Goal: Browse casually

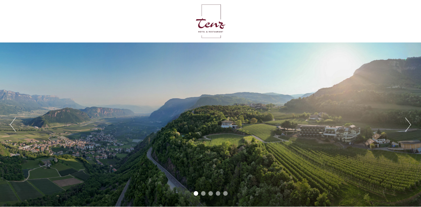
click at [410, 124] on button "Next" at bounding box center [408, 125] width 6 height 14
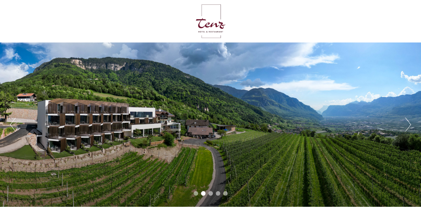
click at [410, 124] on button "Next" at bounding box center [408, 125] width 6 height 14
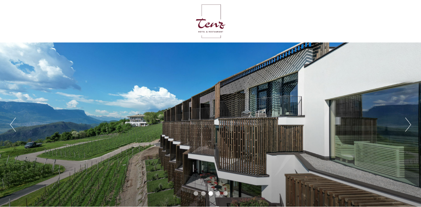
click at [410, 124] on button "Next" at bounding box center [408, 125] width 6 height 14
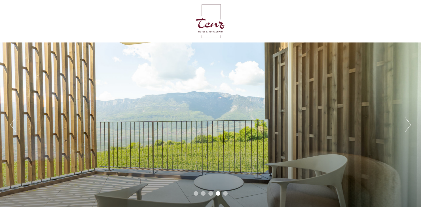
click at [410, 124] on button "Next" at bounding box center [408, 125] width 6 height 14
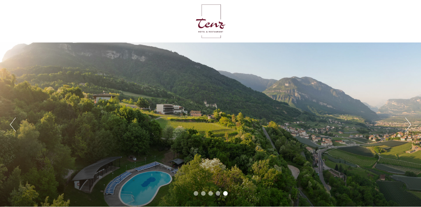
click at [410, 124] on button "Next" at bounding box center [408, 125] width 6 height 14
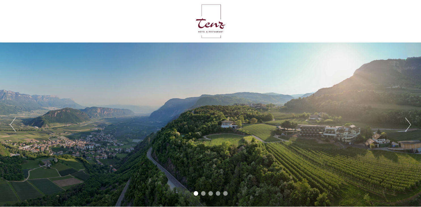
click at [410, 124] on button "Next" at bounding box center [408, 125] width 6 height 14
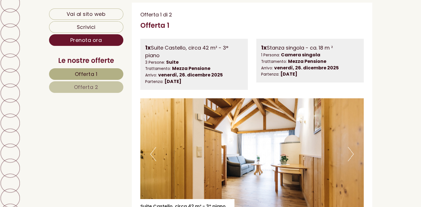
scroll to position [332, 0]
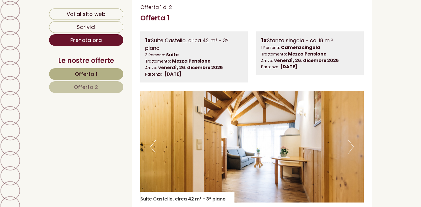
click at [352, 145] on button "Next" at bounding box center [351, 147] width 6 height 14
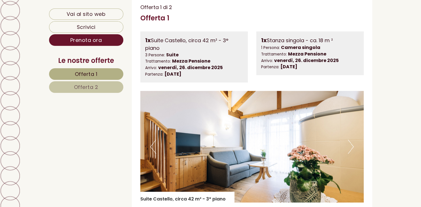
click at [352, 145] on button "Next" at bounding box center [351, 147] width 6 height 14
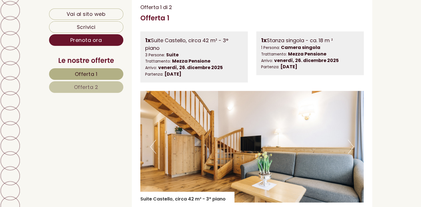
click at [352, 145] on button "Next" at bounding box center [351, 147] width 6 height 14
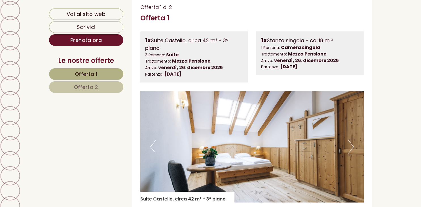
click at [352, 145] on button "Next" at bounding box center [351, 147] width 6 height 14
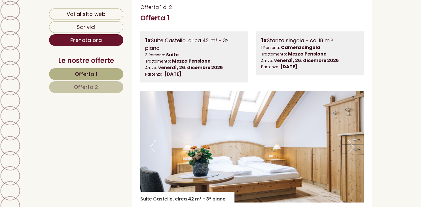
click at [352, 145] on button "Next" at bounding box center [351, 147] width 6 height 14
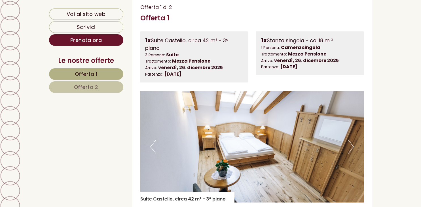
click at [352, 145] on button "Next" at bounding box center [351, 147] width 6 height 14
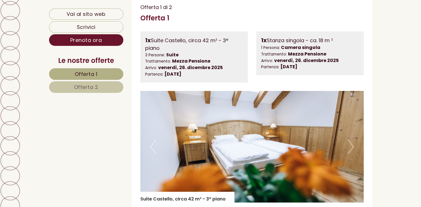
click at [352, 145] on button "Next" at bounding box center [351, 147] width 6 height 14
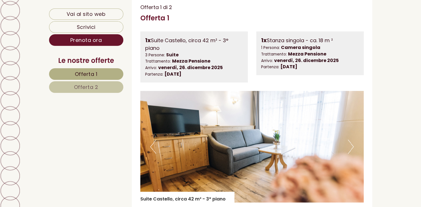
click at [352, 145] on button "Next" at bounding box center [351, 147] width 6 height 14
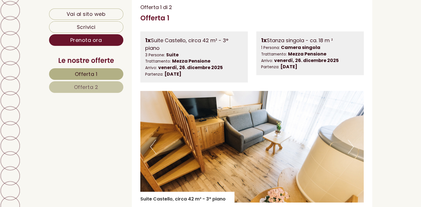
click at [352, 145] on button "Next" at bounding box center [351, 147] width 6 height 14
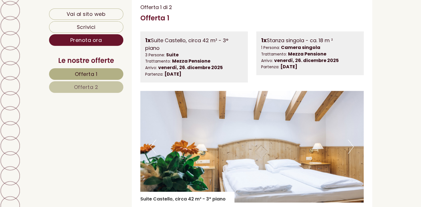
click at [352, 145] on button "Next" at bounding box center [351, 147] width 6 height 14
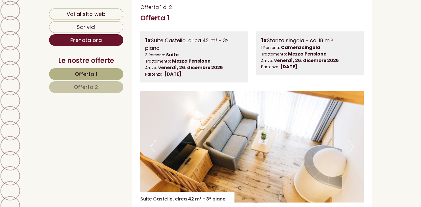
click at [352, 145] on button "Next" at bounding box center [351, 147] width 6 height 14
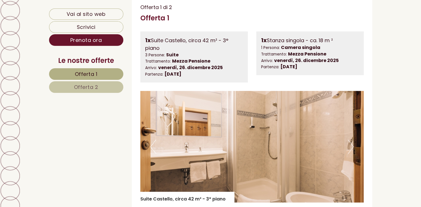
click at [352, 145] on button "Next" at bounding box center [351, 147] width 6 height 14
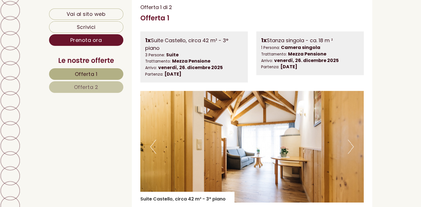
click at [352, 145] on button "Next" at bounding box center [351, 147] width 6 height 14
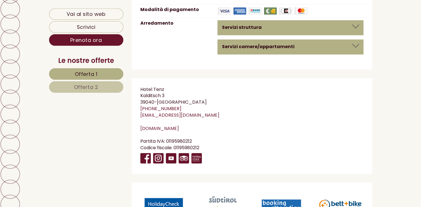
scroll to position [3029, 0]
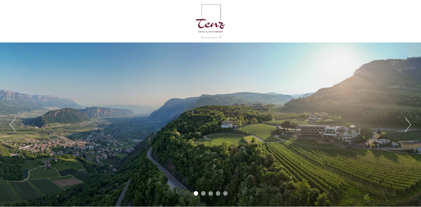
click at [408, 125] on button "Next" at bounding box center [408, 125] width 6 height 14
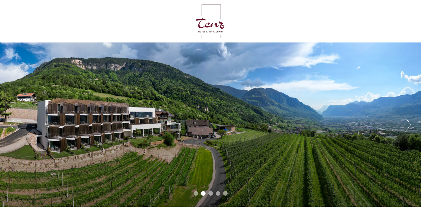
click at [408, 125] on button "Next" at bounding box center [408, 125] width 6 height 14
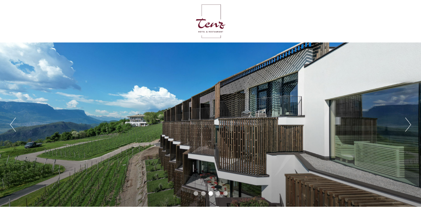
click at [408, 125] on button "Next" at bounding box center [408, 125] width 6 height 14
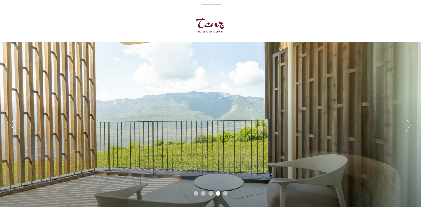
click at [408, 125] on button "Next" at bounding box center [408, 125] width 6 height 14
